Goal: Task Accomplishment & Management: Manage account settings

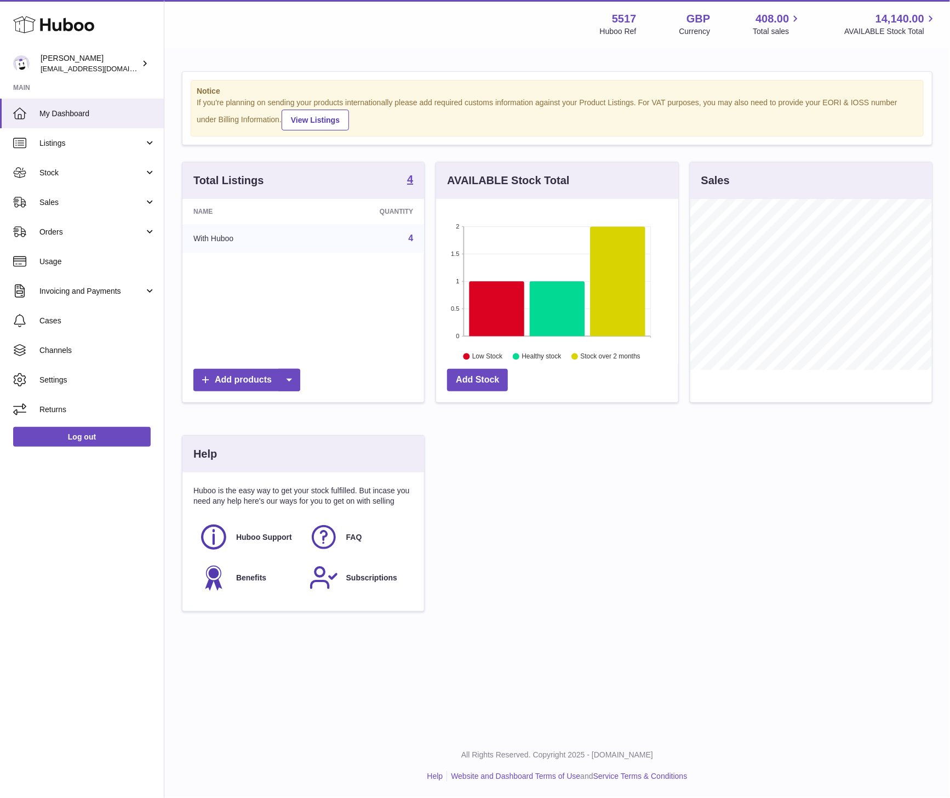
scroll to position [171, 242]
click at [62, 192] on link "Sales" at bounding box center [82, 202] width 164 height 30
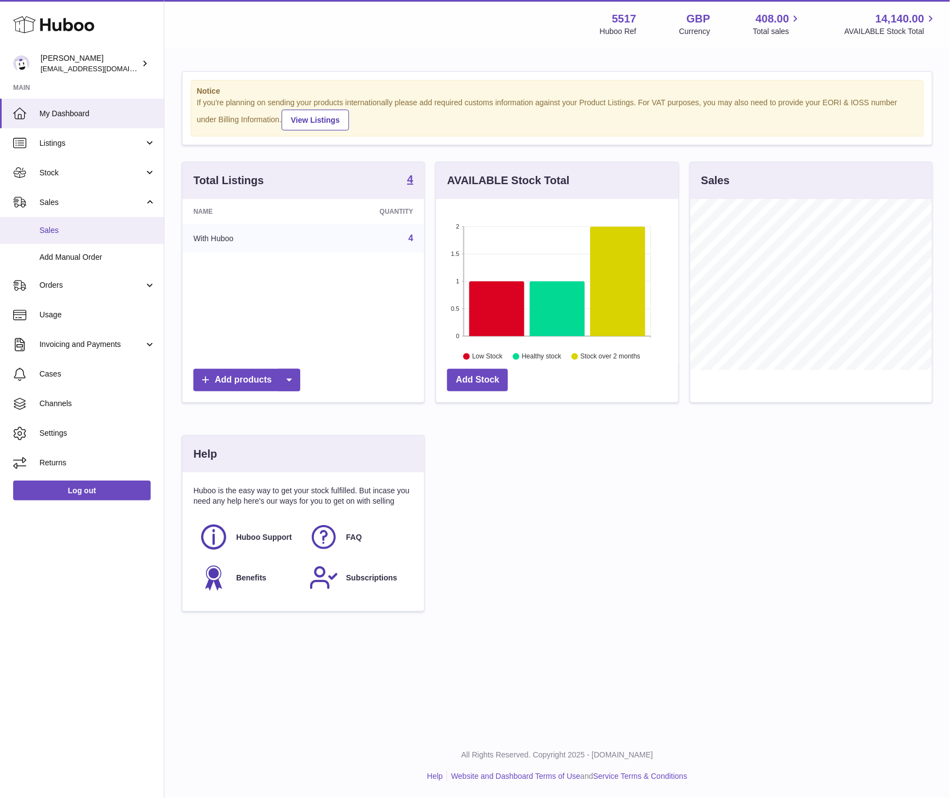
click at [53, 231] on span "Sales" at bounding box center [97, 230] width 116 height 10
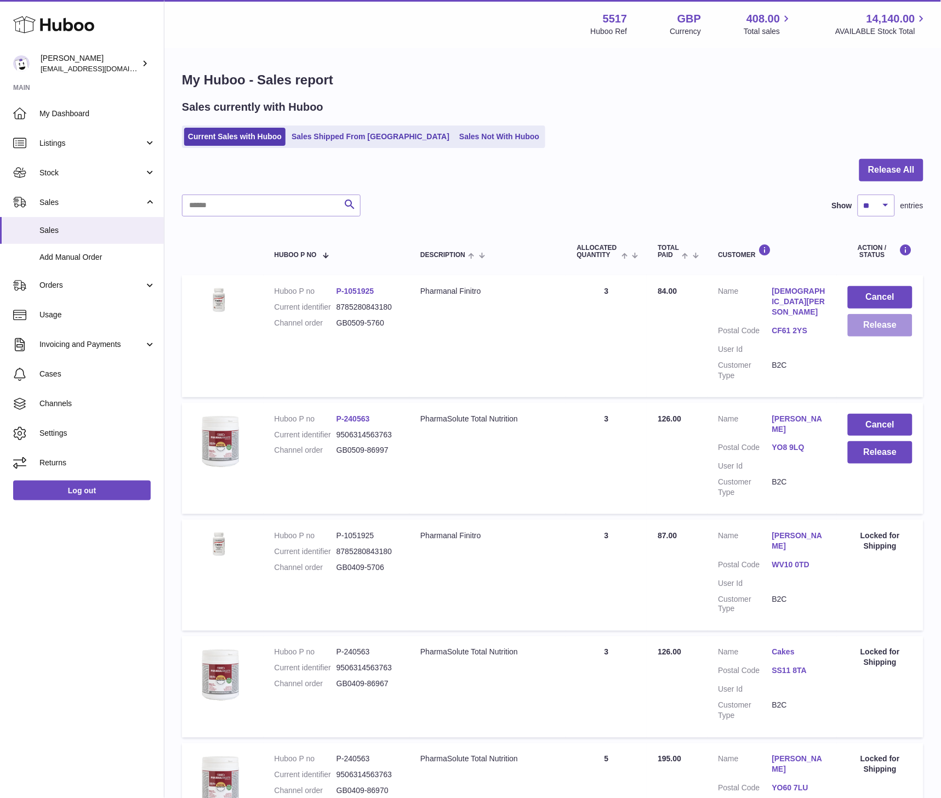
click at [869, 326] on button "Release" at bounding box center [880, 325] width 65 height 22
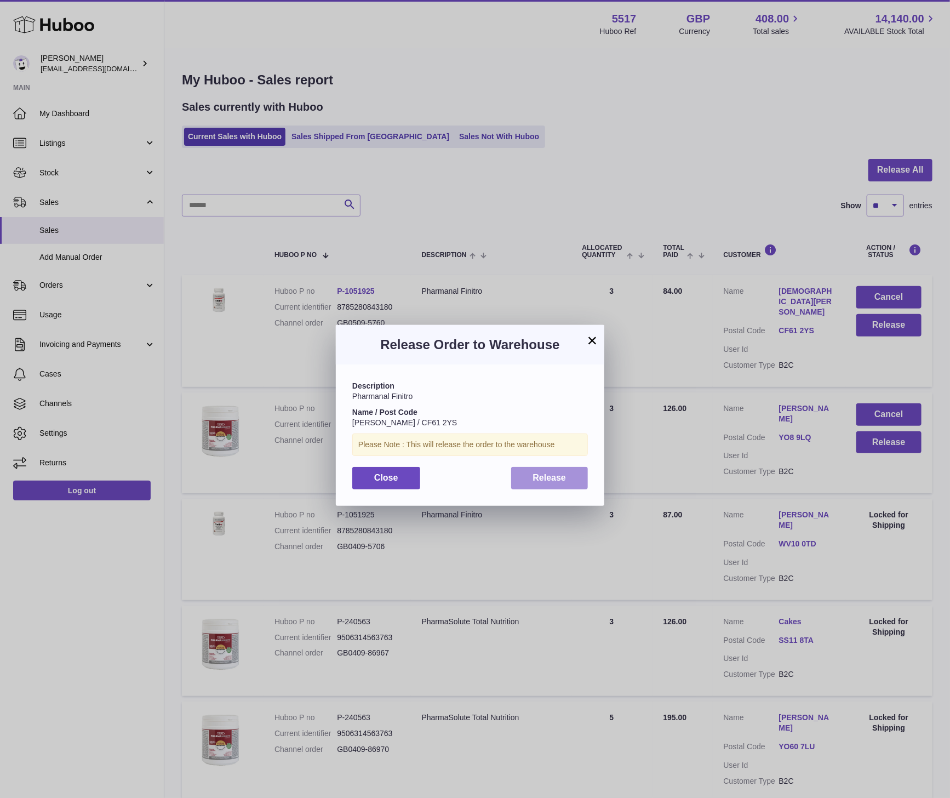
click at [534, 474] on span "Release" at bounding box center [549, 477] width 33 height 9
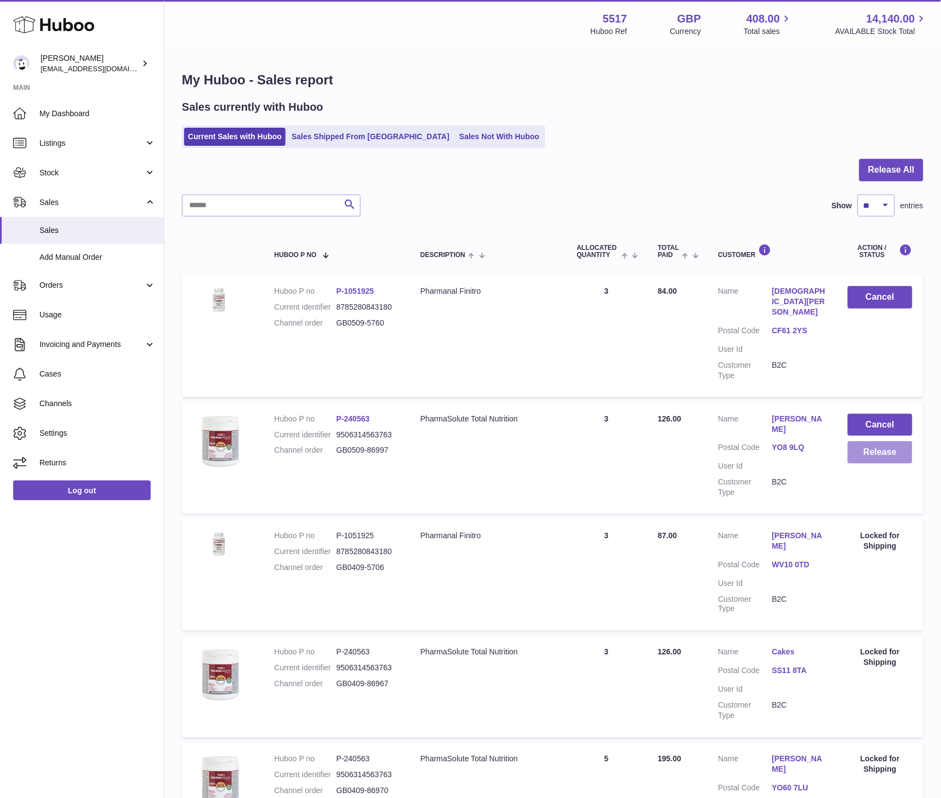
click at [887, 441] on button "Release" at bounding box center [880, 452] width 65 height 22
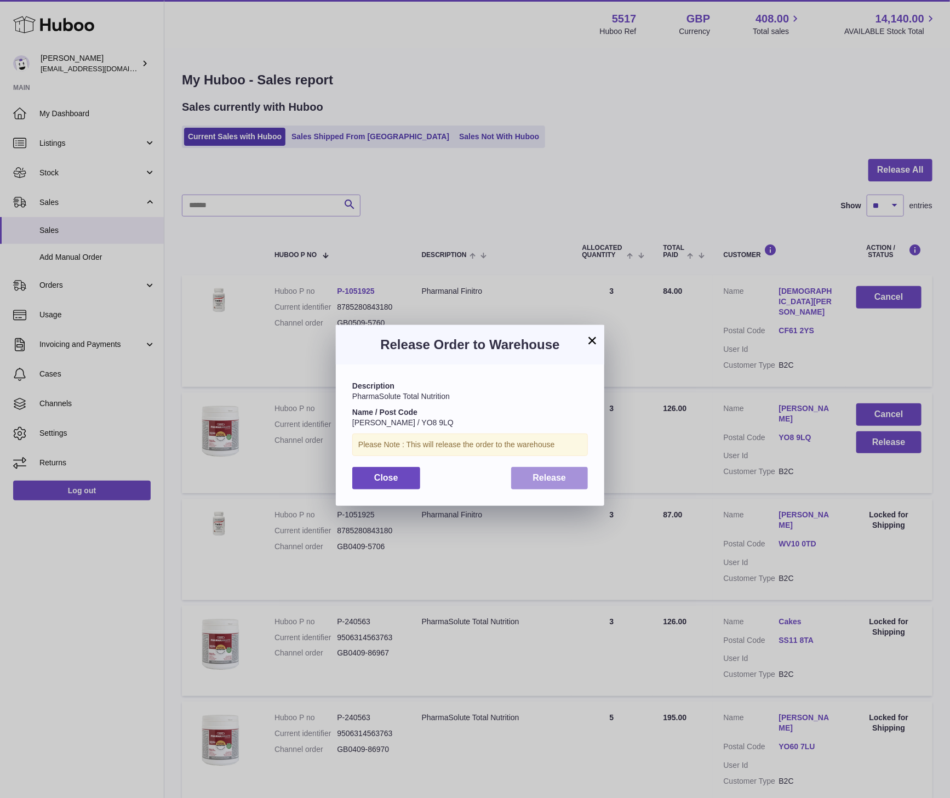
click at [541, 474] on span "Release" at bounding box center [549, 477] width 33 height 9
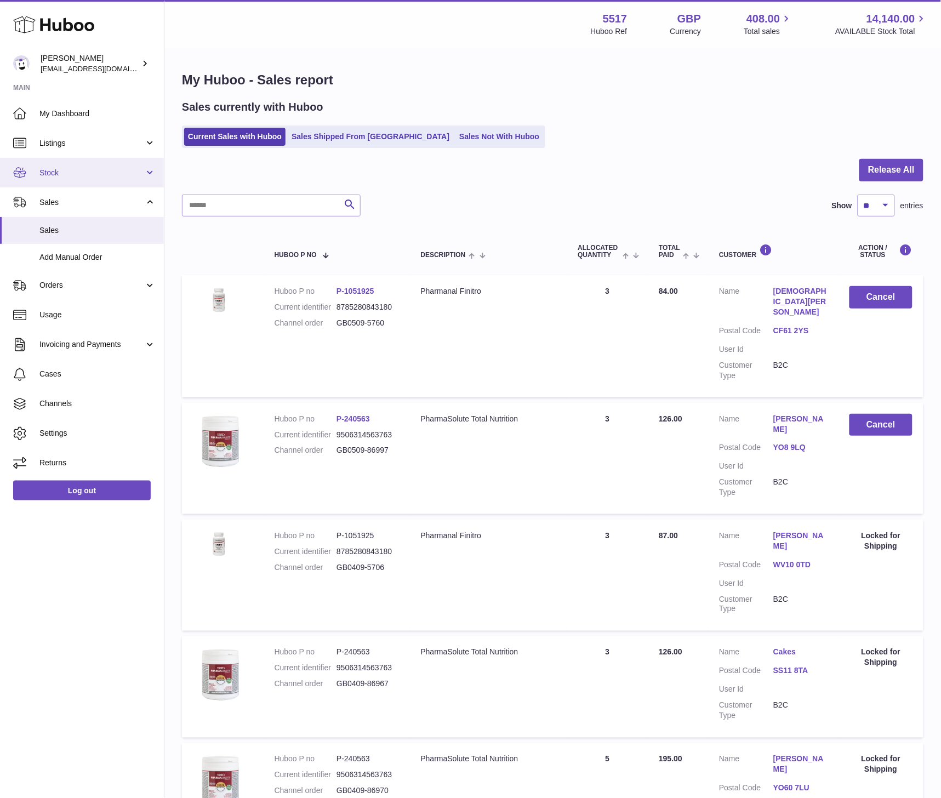
click at [50, 170] on span "Stock" at bounding box center [91, 173] width 105 height 10
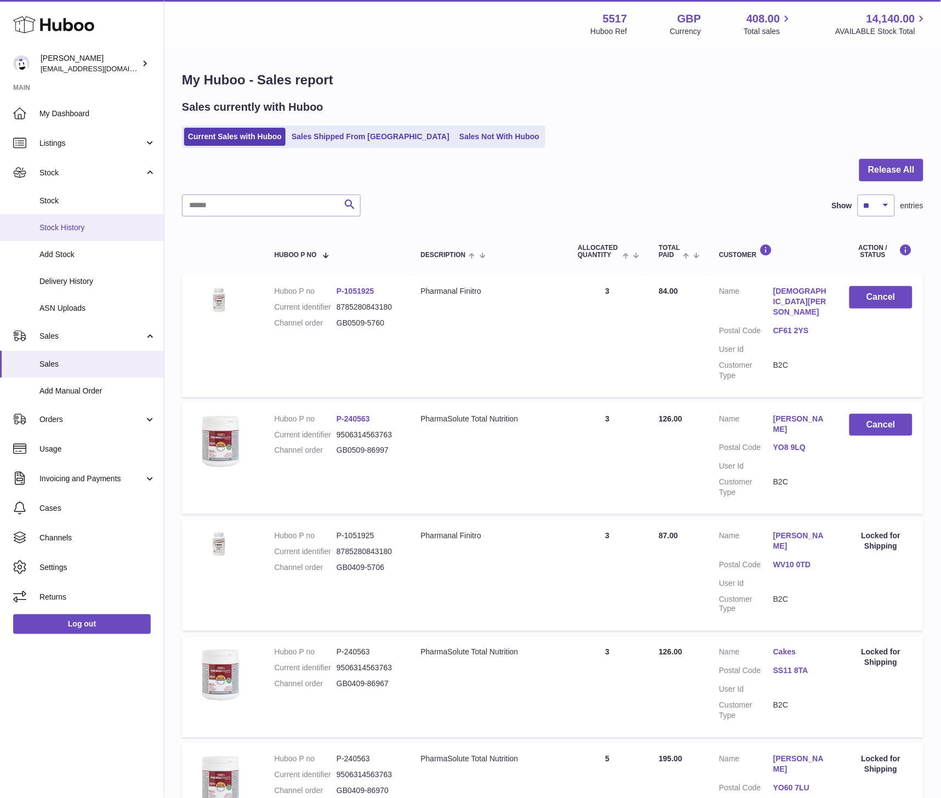
click at [51, 227] on span "Stock History" at bounding box center [97, 228] width 116 height 10
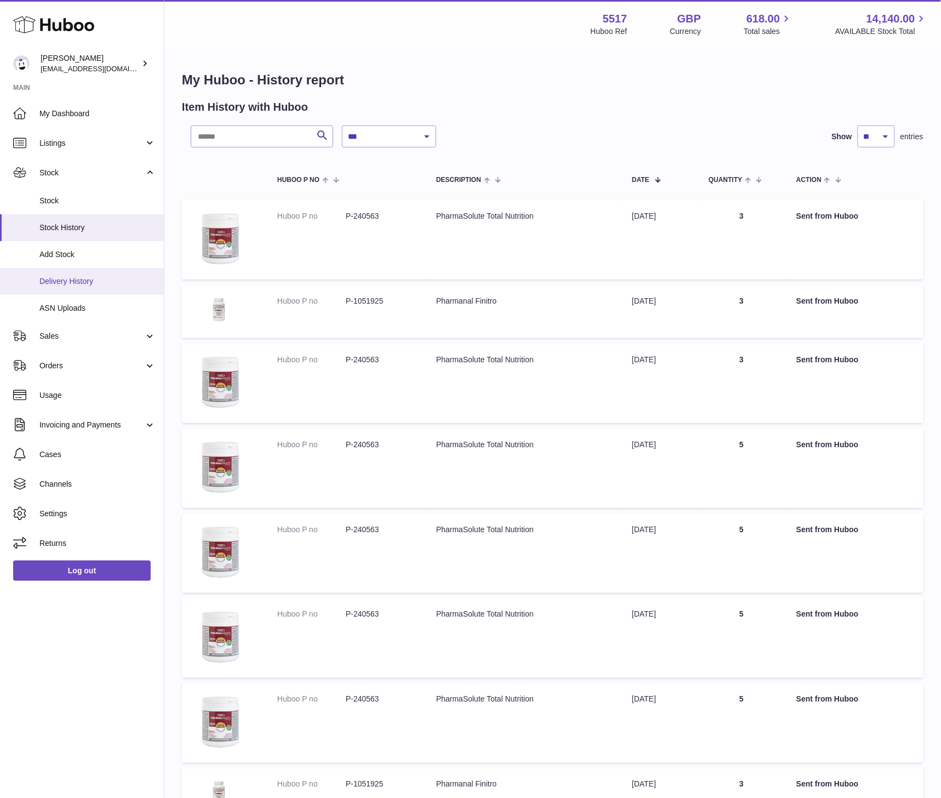
click at [69, 284] on span "Delivery History" at bounding box center [97, 281] width 116 height 10
